Goal: Information Seeking & Learning: Learn about a topic

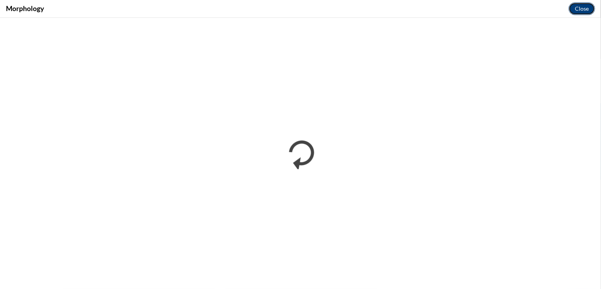
click at [585, 13] on button "Close" at bounding box center [582, 8] width 27 height 13
